Goal: Information Seeking & Learning: Learn about a topic

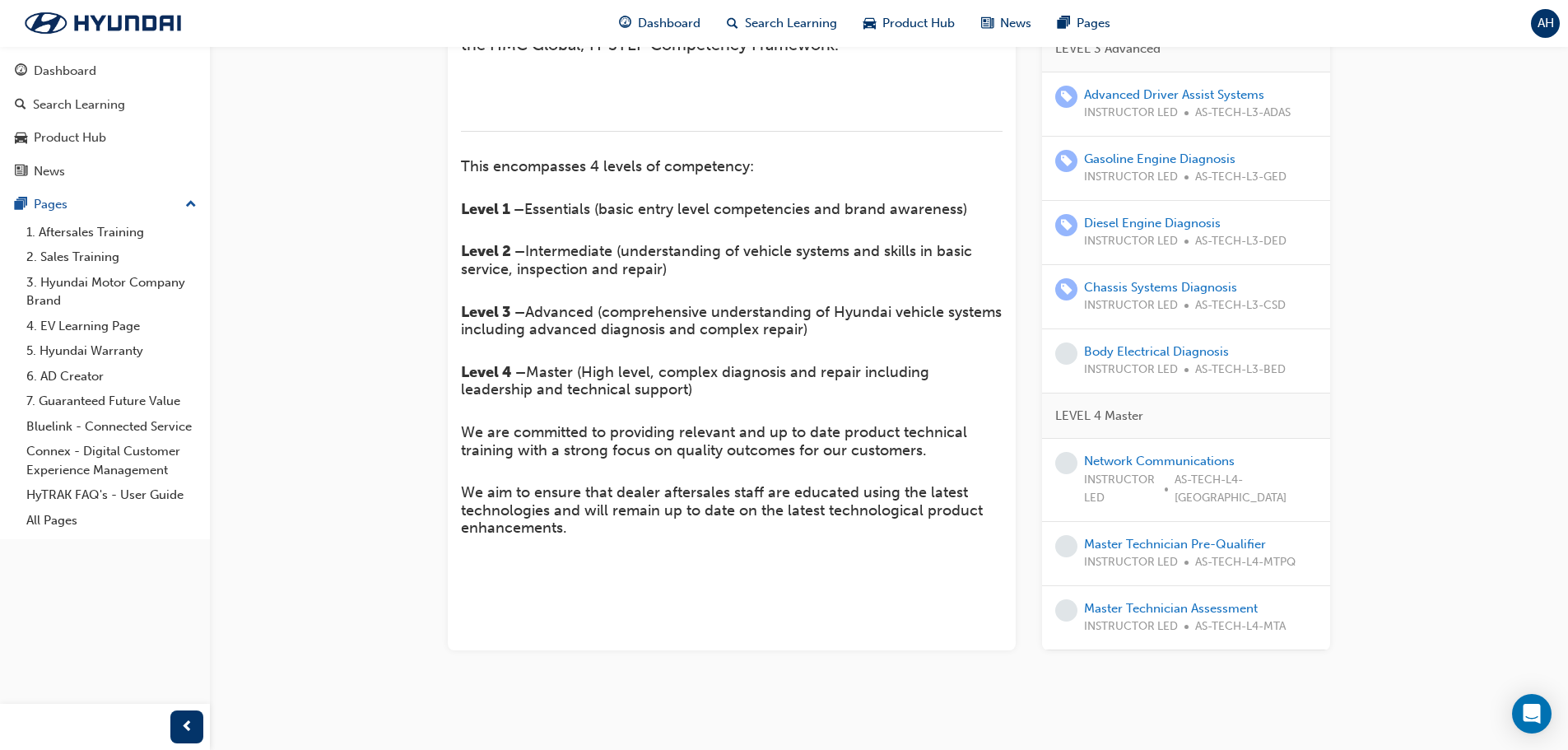
scroll to position [415, 0]
click at [1138, 103] on link "Advanced Driver Assist Systems" at bounding box center [1174, 96] width 180 height 14
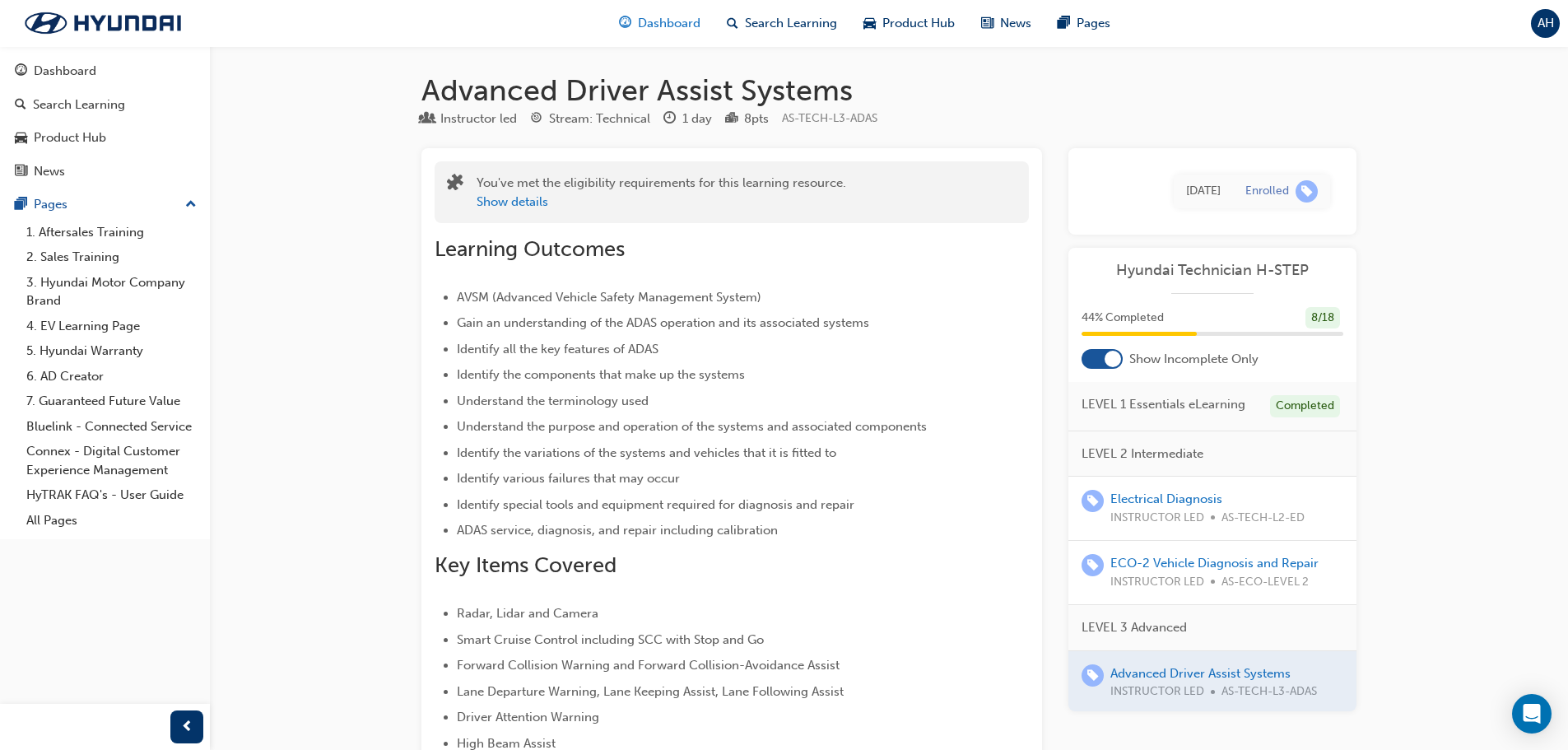
click at [642, 14] on span "Dashboard" at bounding box center [669, 23] width 63 height 19
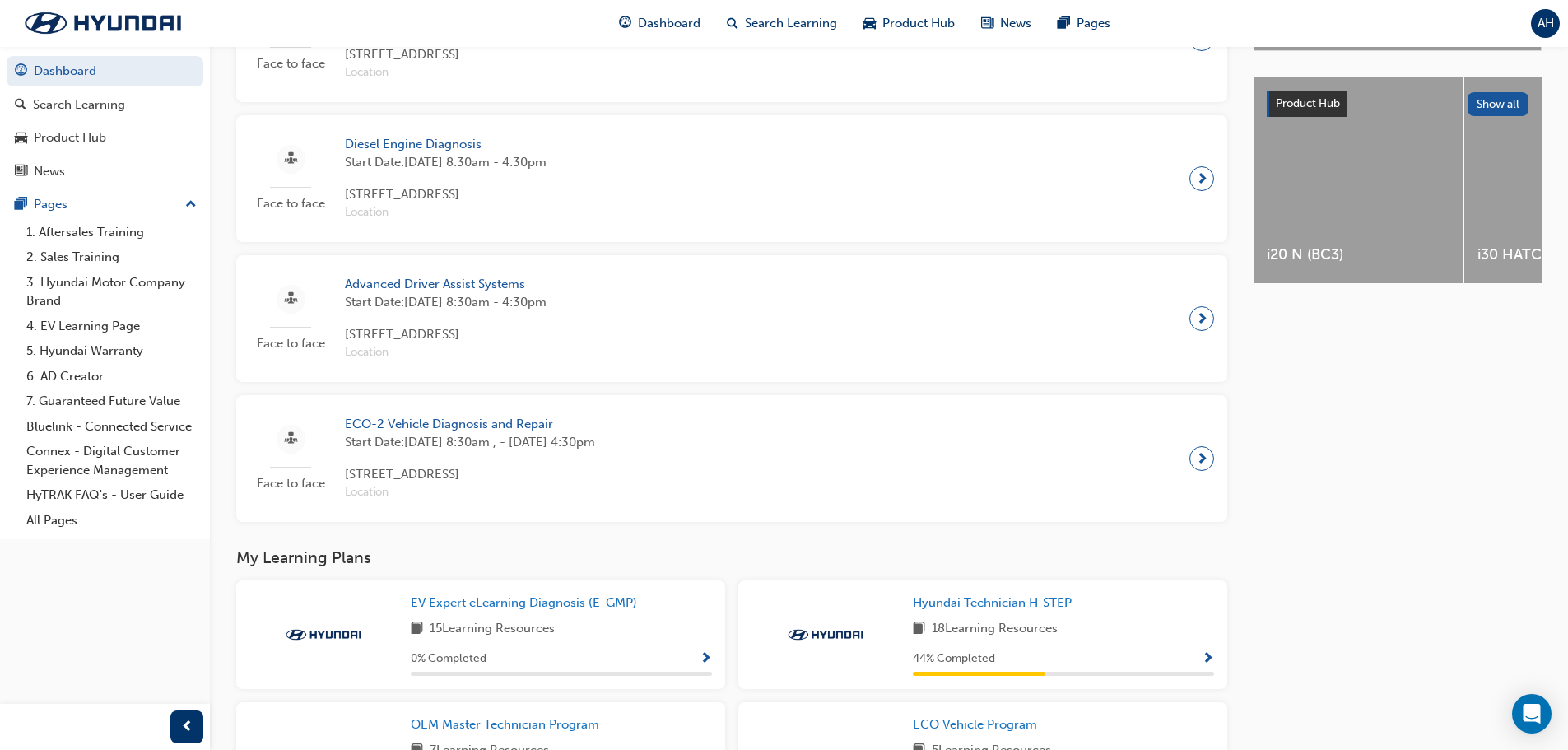
scroll to position [1008, 0]
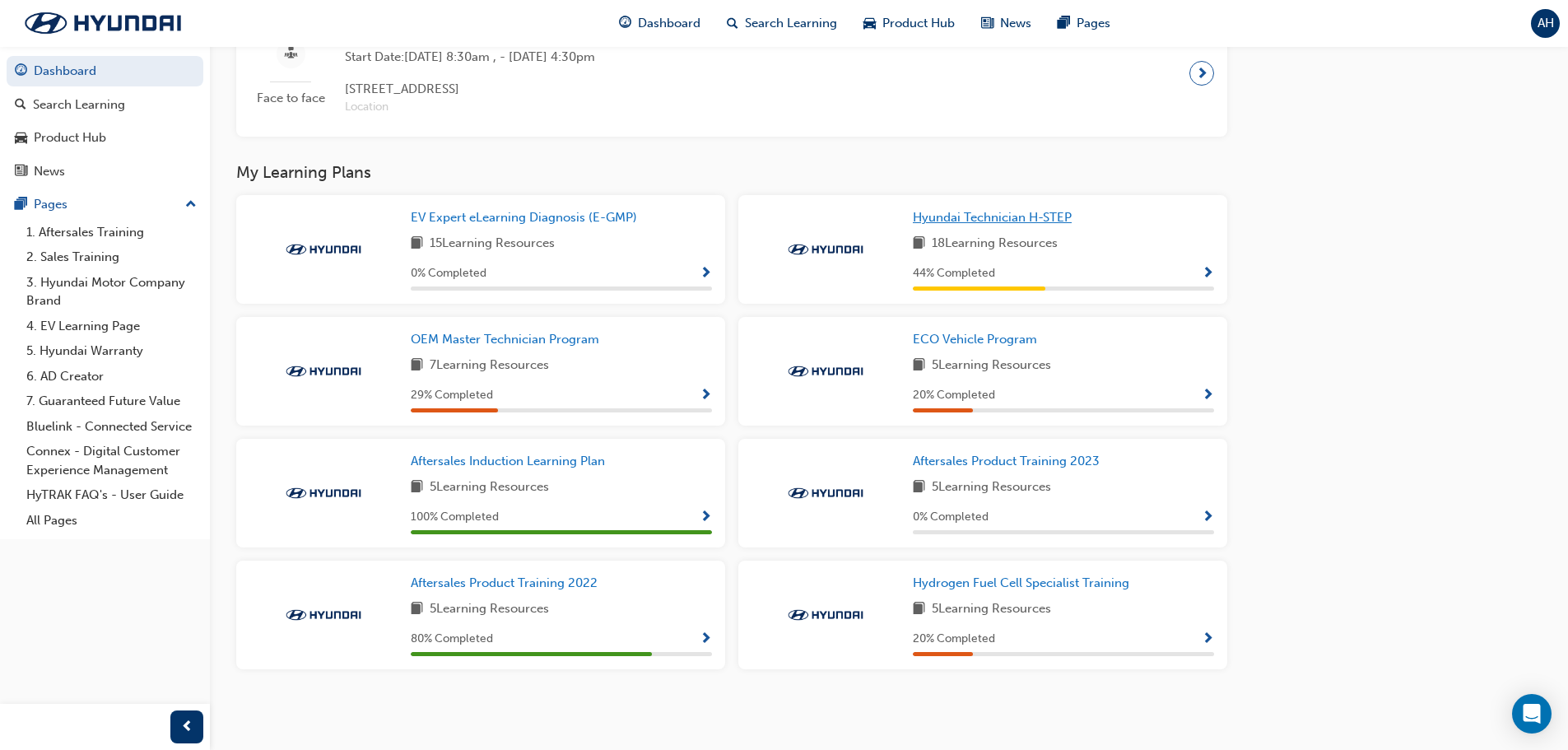
drag, startPoint x: 1041, startPoint y: 211, endPoint x: 1040, endPoint y: 230, distance: 19.0
click at [1041, 211] on span "Hyundai Technician H-STEP" at bounding box center [992, 217] width 159 height 14
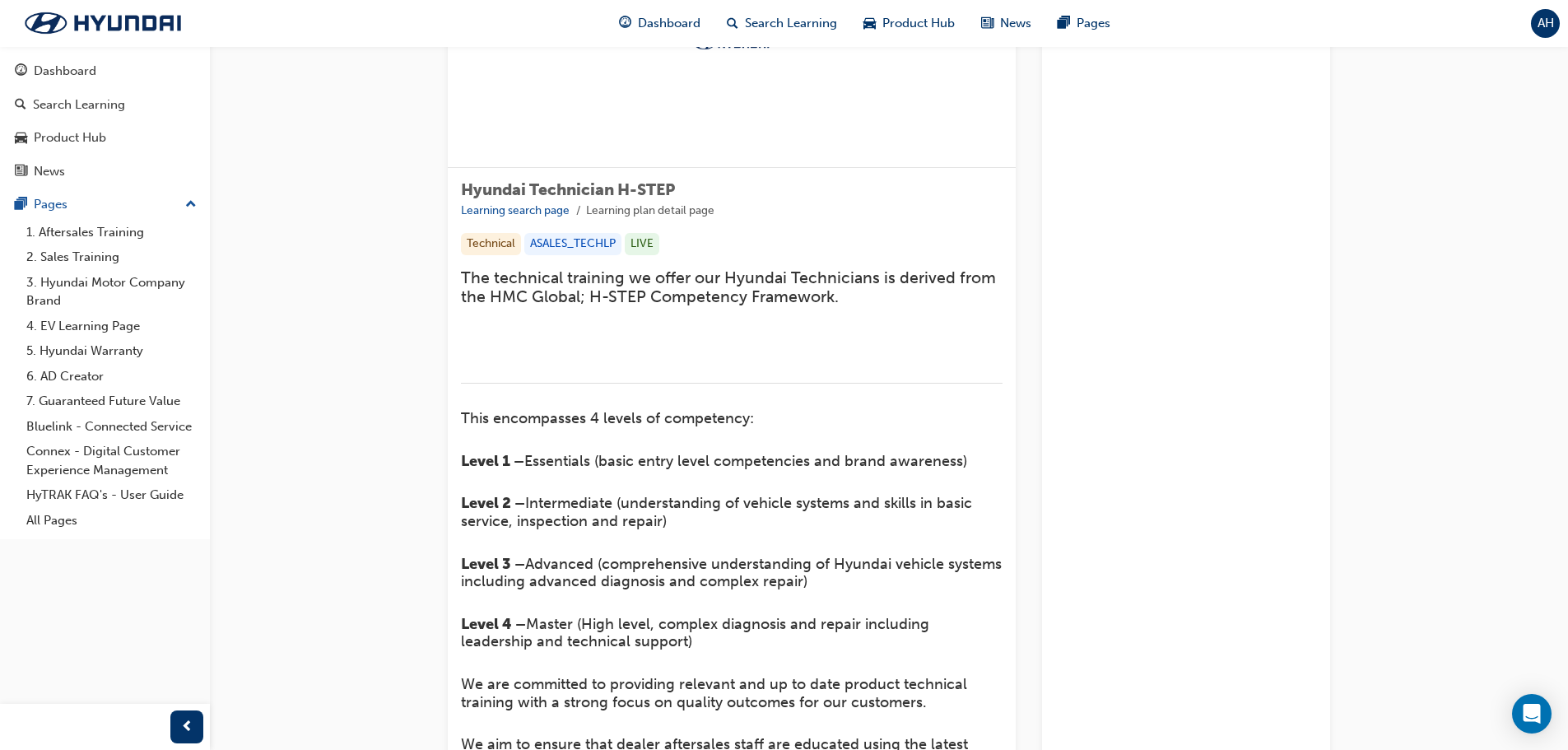
scroll to position [494, 0]
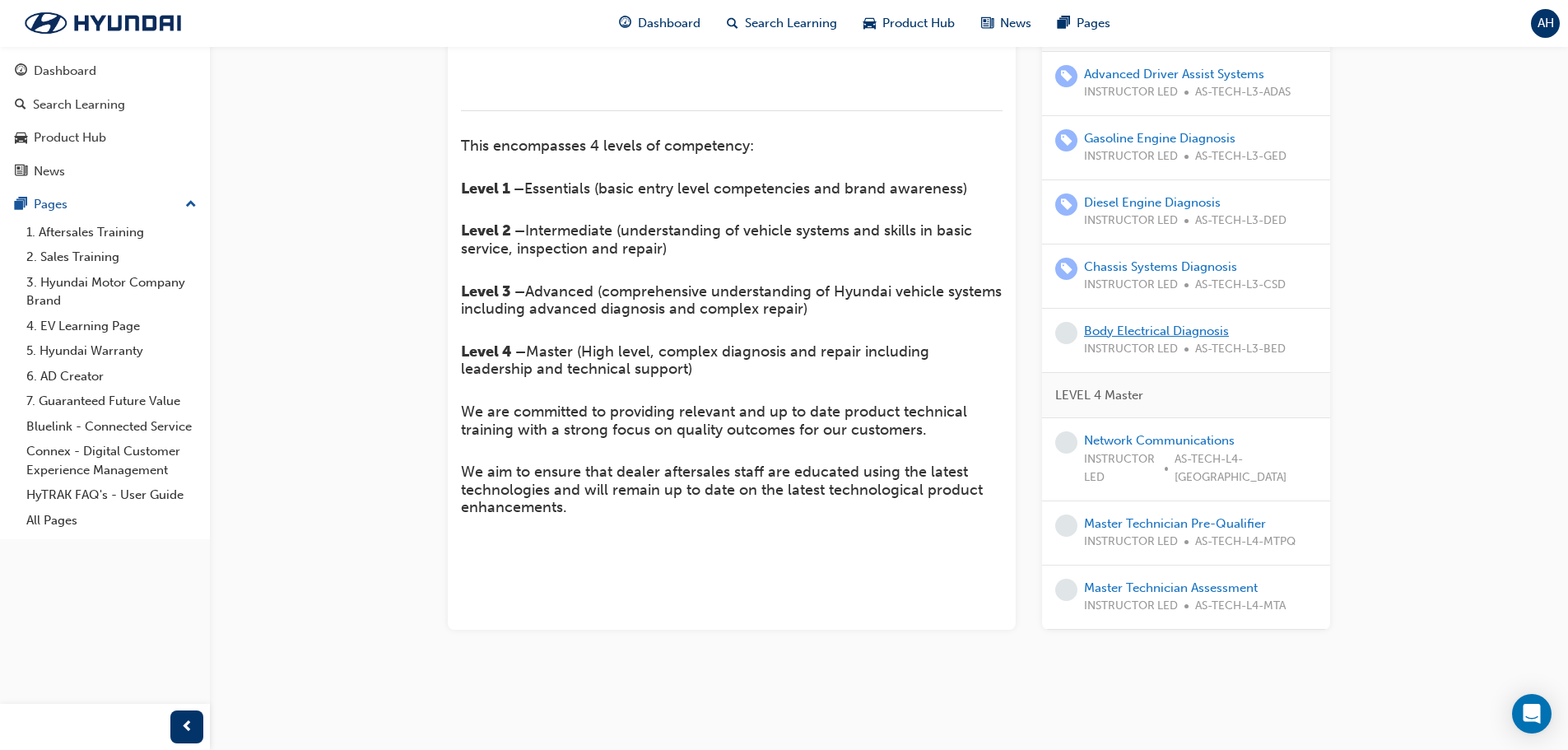
click at [1182, 338] on link "Body Electrical Diagnosis" at bounding box center [1157, 331] width 145 height 14
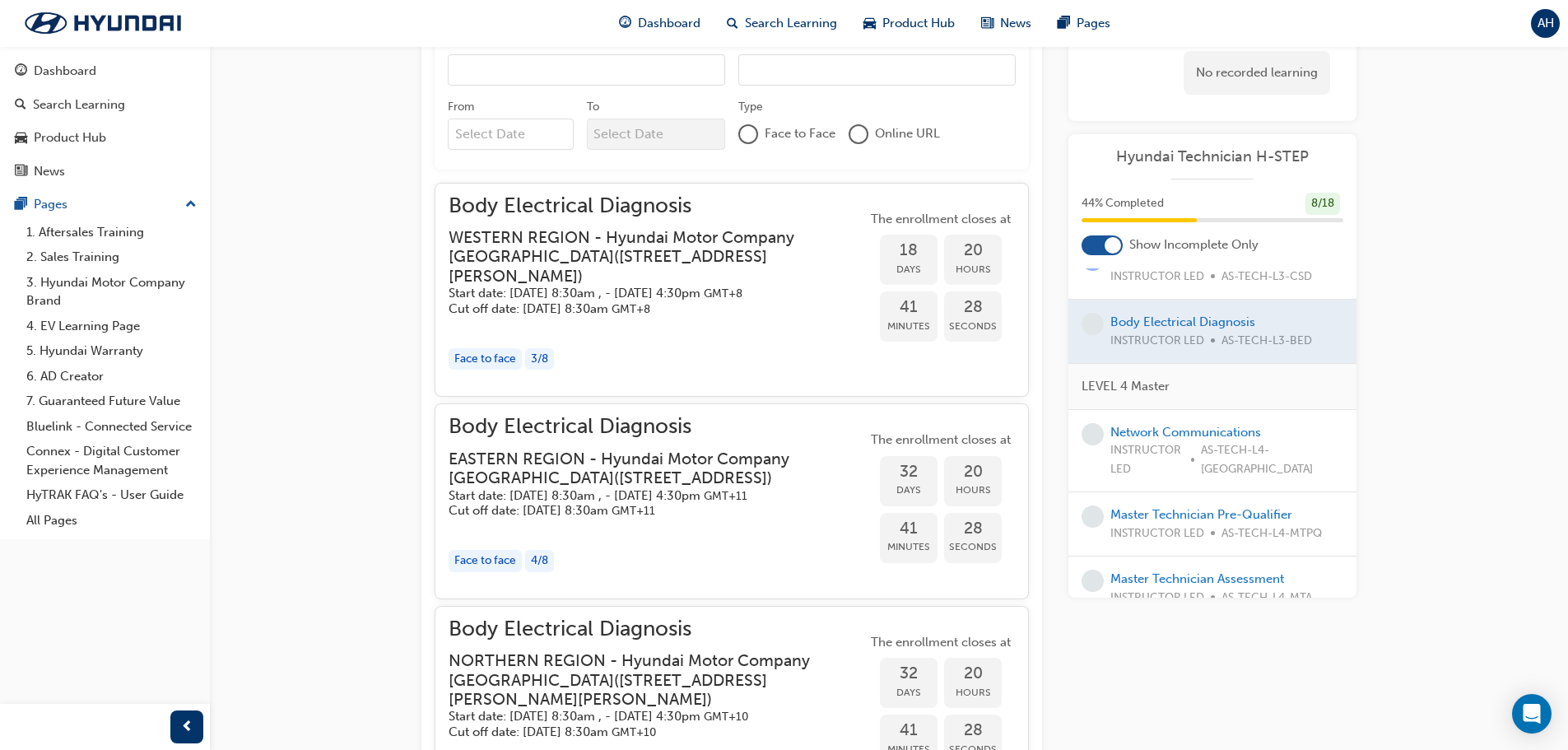
scroll to position [499, 0]
click at [1209, 427] on link "Network Communications" at bounding box center [1186, 427] width 150 height 14
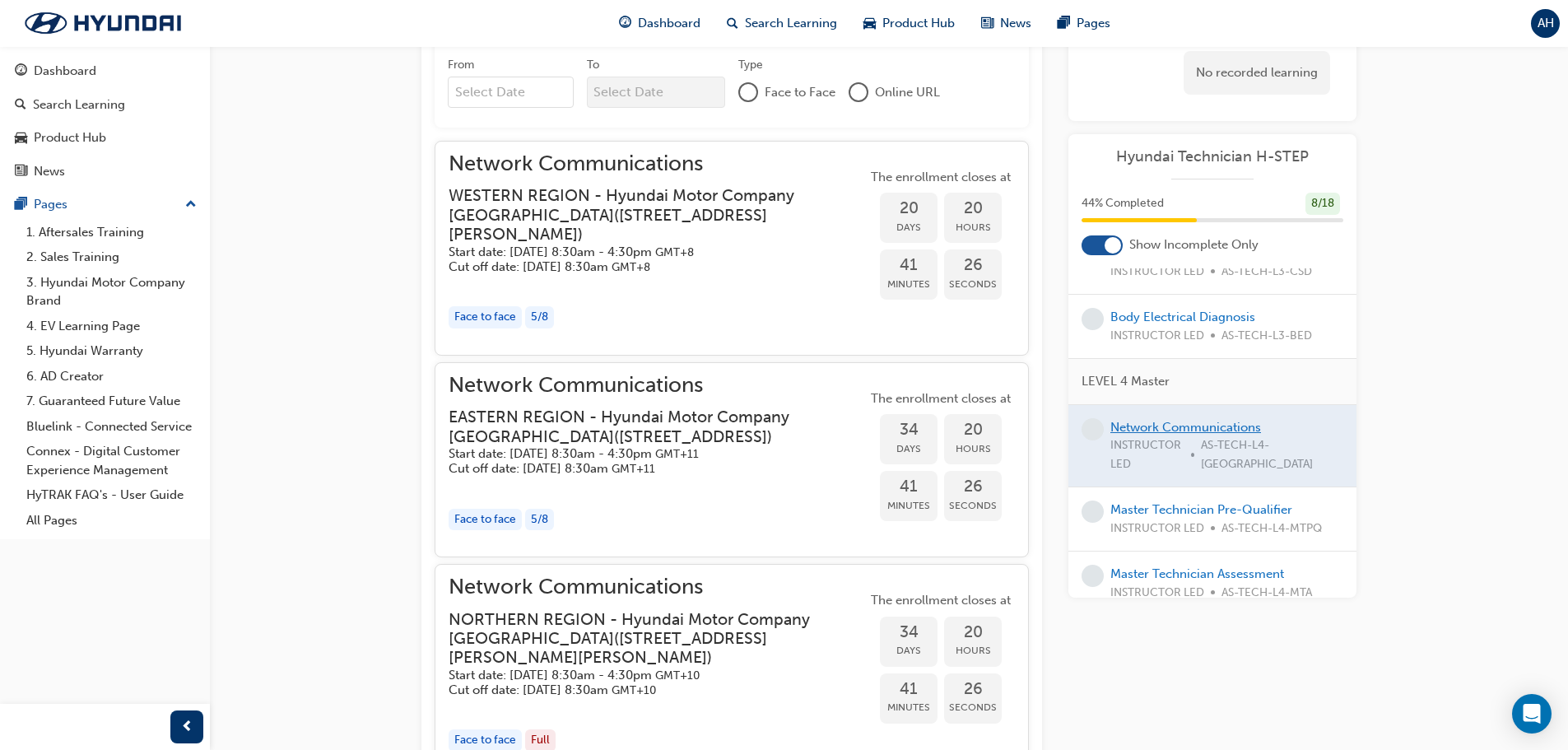
scroll to position [1348, 0]
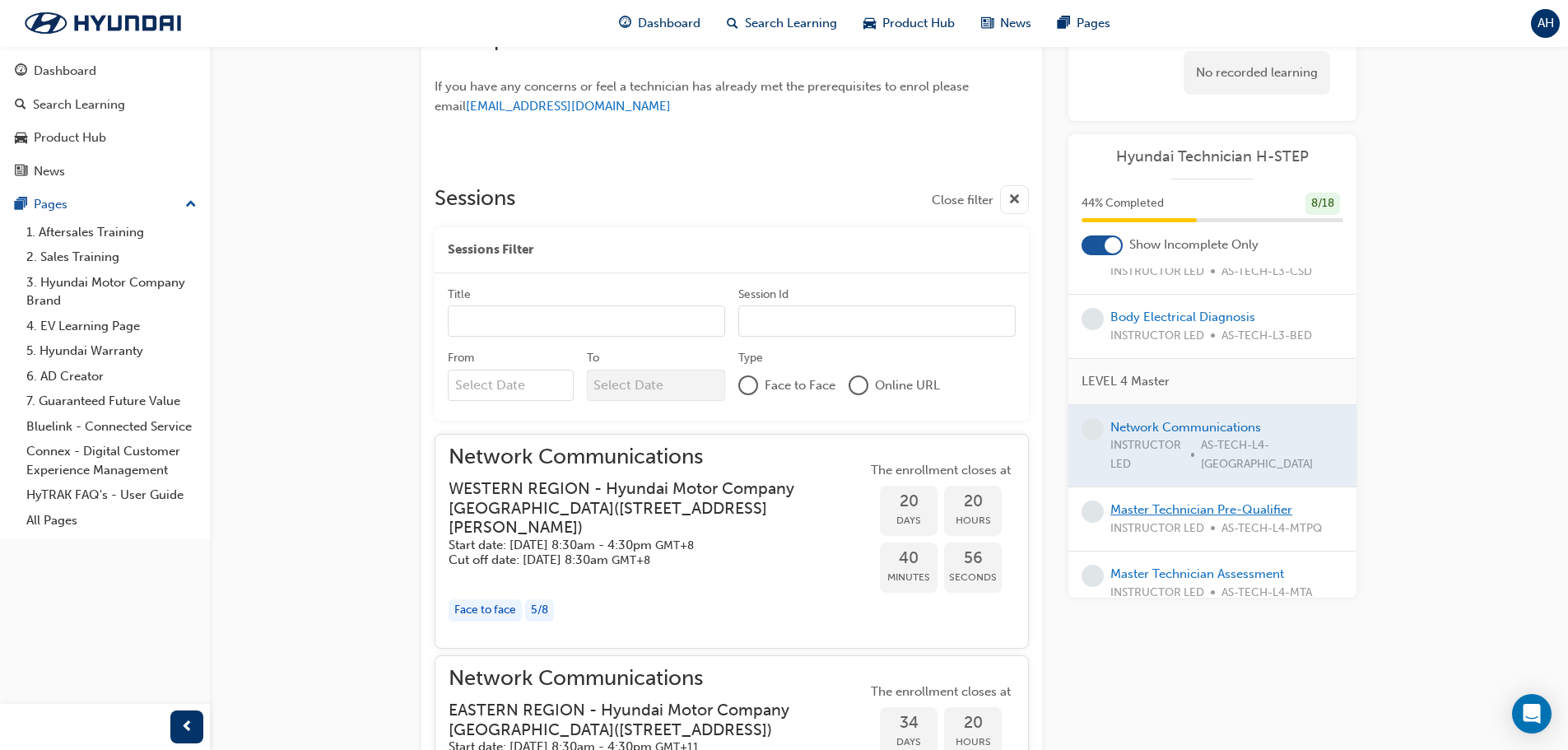
click at [1183, 502] on link "Master Technician Pre-Qualifier" at bounding box center [1201, 509] width 182 height 14
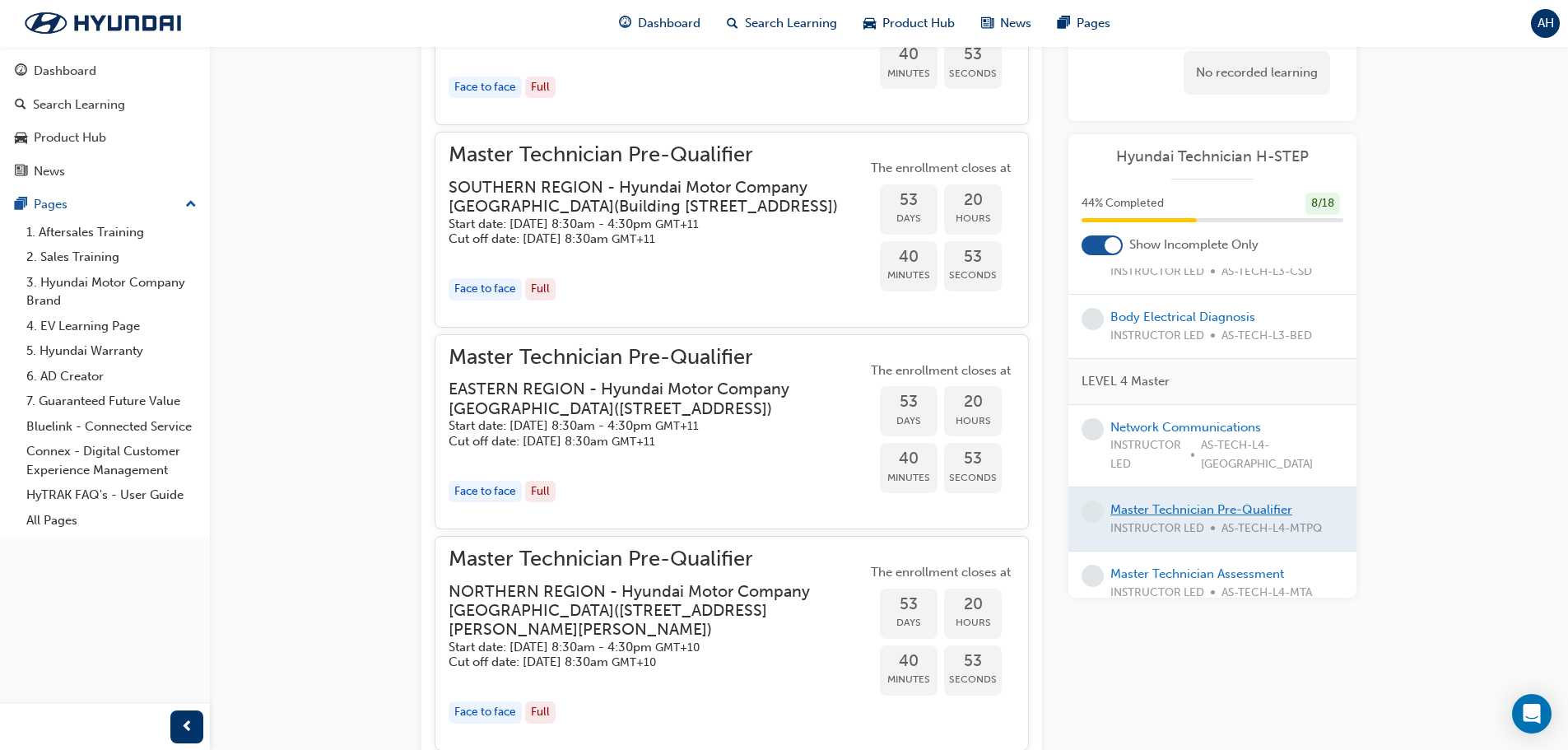
scroll to position [1265, 0]
